Goal: Check status: Check status

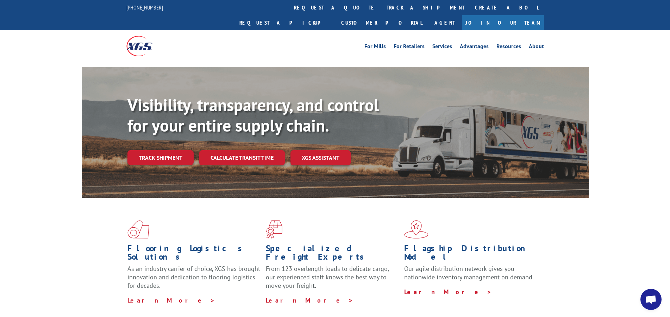
click at [381, 6] on link "track a shipment" at bounding box center [425, 7] width 88 height 15
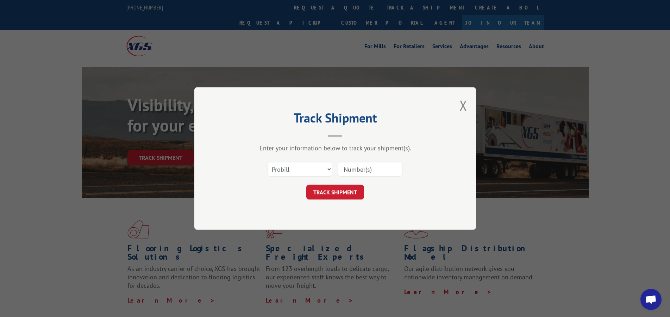
click at [364, 166] on input at bounding box center [370, 169] width 65 height 15
click at [317, 171] on select "Select category... Probill BOL PO" at bounding box center [300, 169] width 65 height 15
select select "bol"
click at [268, 162] on select "Select category... Probill BOL PO" at bounding box center [300, 169] width 65 height 15
click at [358, 174] on input at bounding box center [370, 169] width 65 height 15
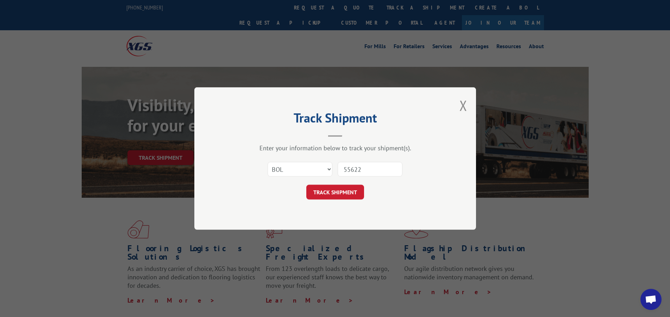
type input "556222"
click button "TRACK SHIPMENT" at bounding box center [335, 192] width 58 height 15
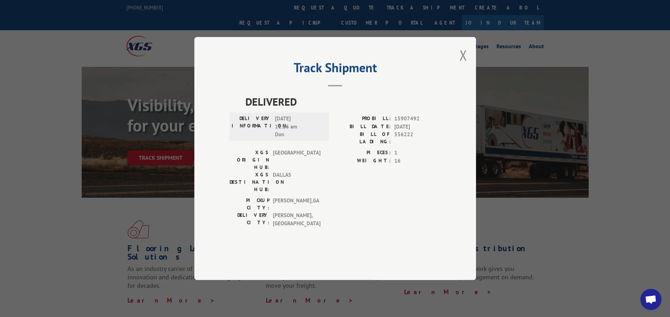
click at [348, 197] on div "PICKUP CITY: [GEOGRAPHIC_DATA] , [GEOGRAPHIC_DATA] DELIVERY CITY: [GEOGRAPHIC_D…" at bounding box center [335, 214] width 211 height 34
click at [463, 64] on button "Close modal" at bounding box center [464, 55] width 8 height 19
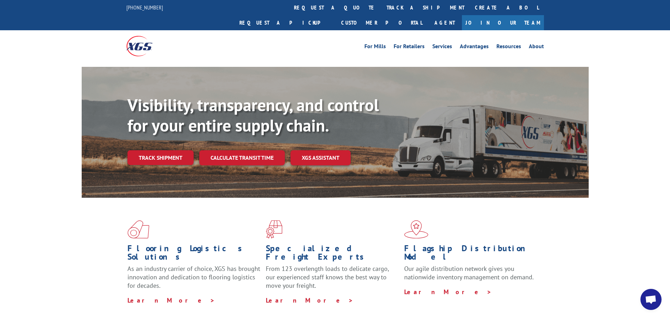
click at [381, 6] on link "track a shipment" at bounding box center [425, 7] width 88 height 15
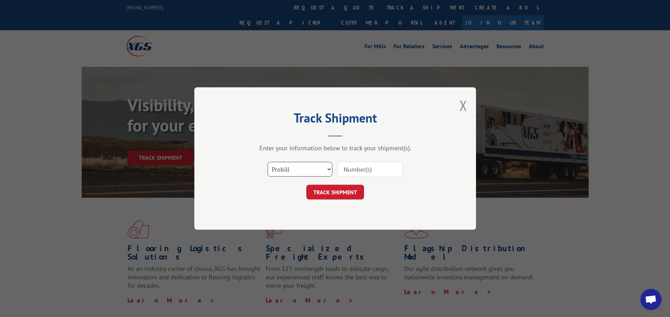
click at [311, 168] on select "Select category... Probill BOL PO" at bounding box center [300, 169] width 65 height 15
select select "po"
click at [268, 162] on select "Select category... Probill BOL PO" at bounding box center [300, 169] width 65 height 15
drag, startPoint x: 299, startPoint y: 171, endPoint x: 298, endPoint y: 176, distance: 5.1
click at [299, 171] on select "Select category... Probill BOL PO" at bounding box center [300, 169] width 65 height 15
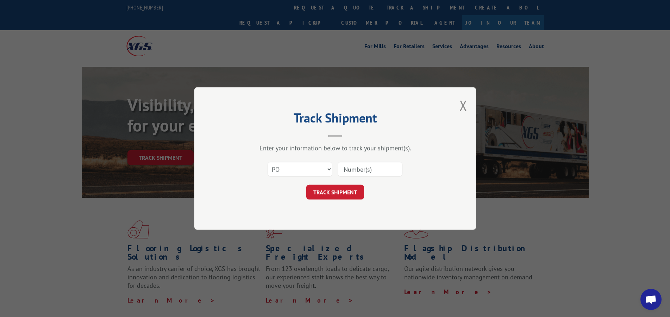
click at [367, 170] on input at bounding box center [370, 169] width 65 height 15
type input "17553880"
click button "TRACK SHIPMENT" at bounding box center [335, 192] width 58 height 15
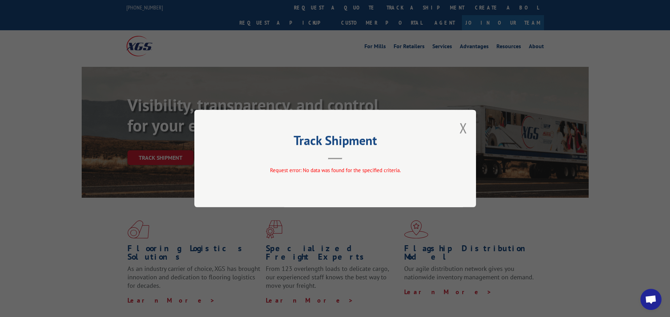
drag, startPoint x: 464, startPoint y: 131, endPoint x: 433, endPoint y: 133, distance: 31.4
click at [464, 131] on button "Close modal" at bounding box center [464, 128] width 8 height 19
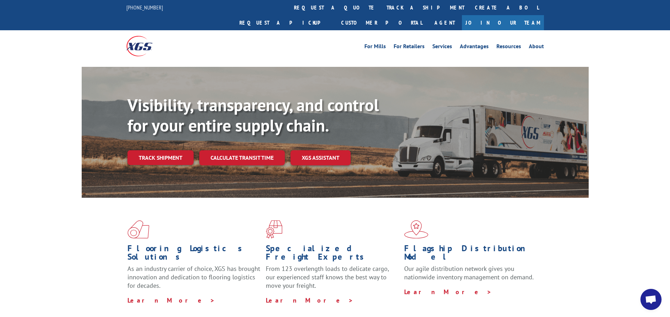
drag, startPoint x: 313, startPoint y: 4, endPoint x: 311, endPoint y: 27, distance: 23.0
click at [381, 4] on link "track a shipment" at bounding box center [425, 7] width 88 height 15
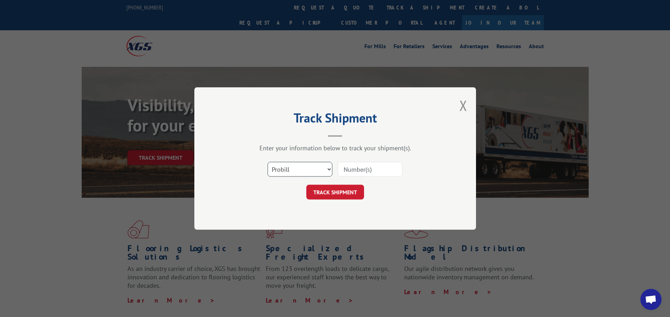
drag, startPoint x: 313, startPoint y: 168, endPoint x: 306, endPoint y: 174, distance: 8.7
click at [313, 168] on select "Select category... Probill BOL PO" at bounding box center [300, 169] width 65 height 15
select select "bol"
click at [268, 162] on select "Select category... Probill BOL PO" at bounding box center [300, 169] width 65 height 15
click at [358, 168] on input at bounding box center [370, 169] width 65 height 15
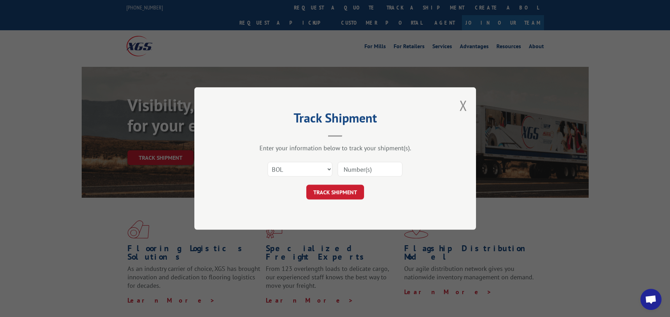
type input "0"
type input "556222-01"
click at [344, 191] on button "TRACK SHIPMENT" at bounding box center [335, 192] width 58 height 15
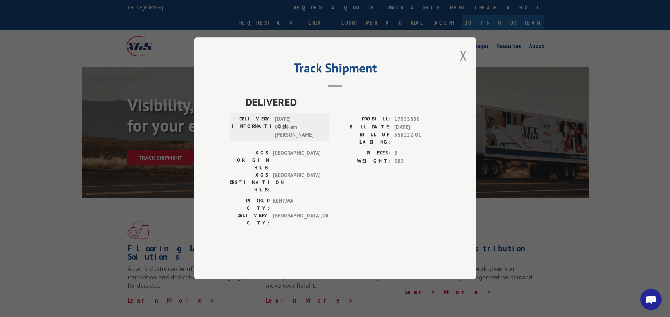
drag, startPoint x: 344, startPoint y: 191, endPoint x: 273, endPoint y: 109, distance: 108.4
click at [273, 109] on div "Track Shipment DELIVERED DELIVERY INFORMATION: [DATE] 09:28 am [PERSON_NAME] PR…" at bounding box center [335, 158] width 282 height 242
click at [462, 65] on button "Close modal" at bounding box center [464, 55] width 8 height 19
